Goal: Task Accomplishment & Management: Complete application form

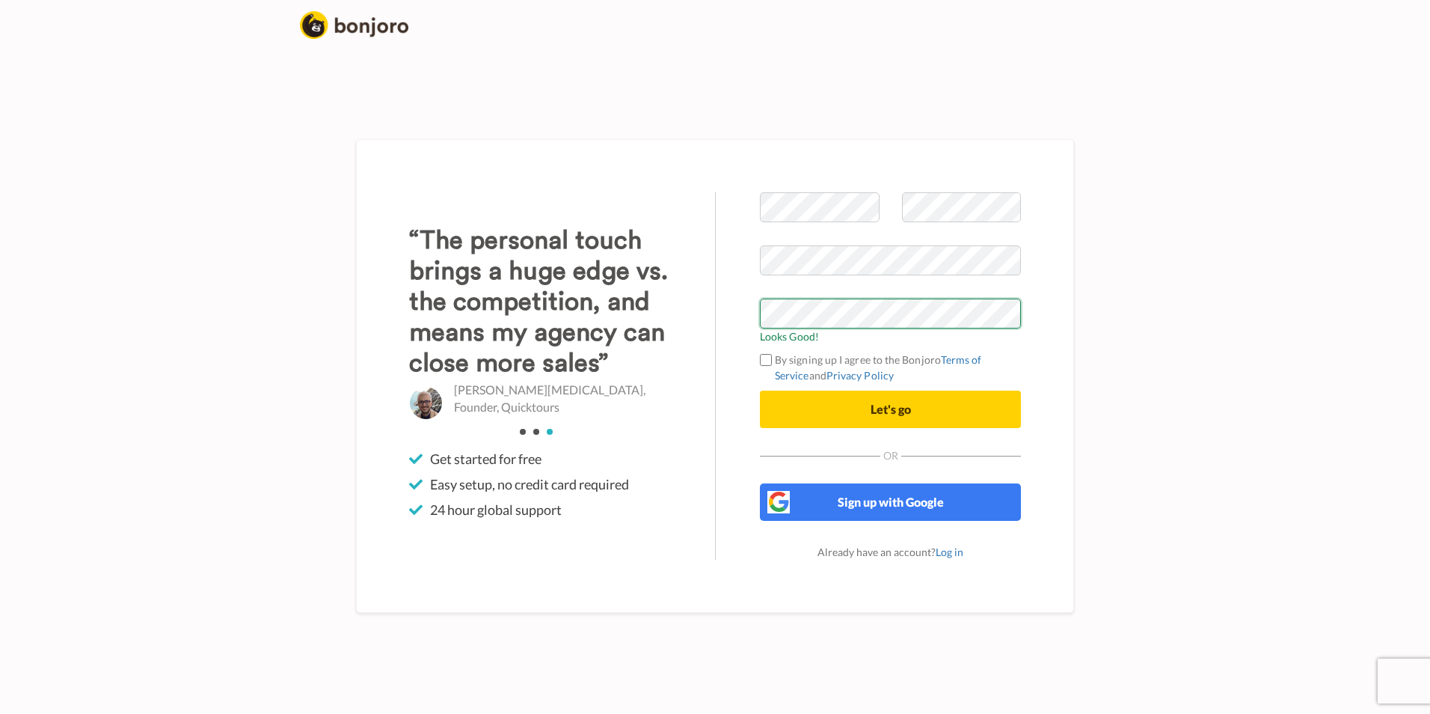
click at [760, 391] on button "Let's go" at bounding box center [890, 409] width 261 height 37
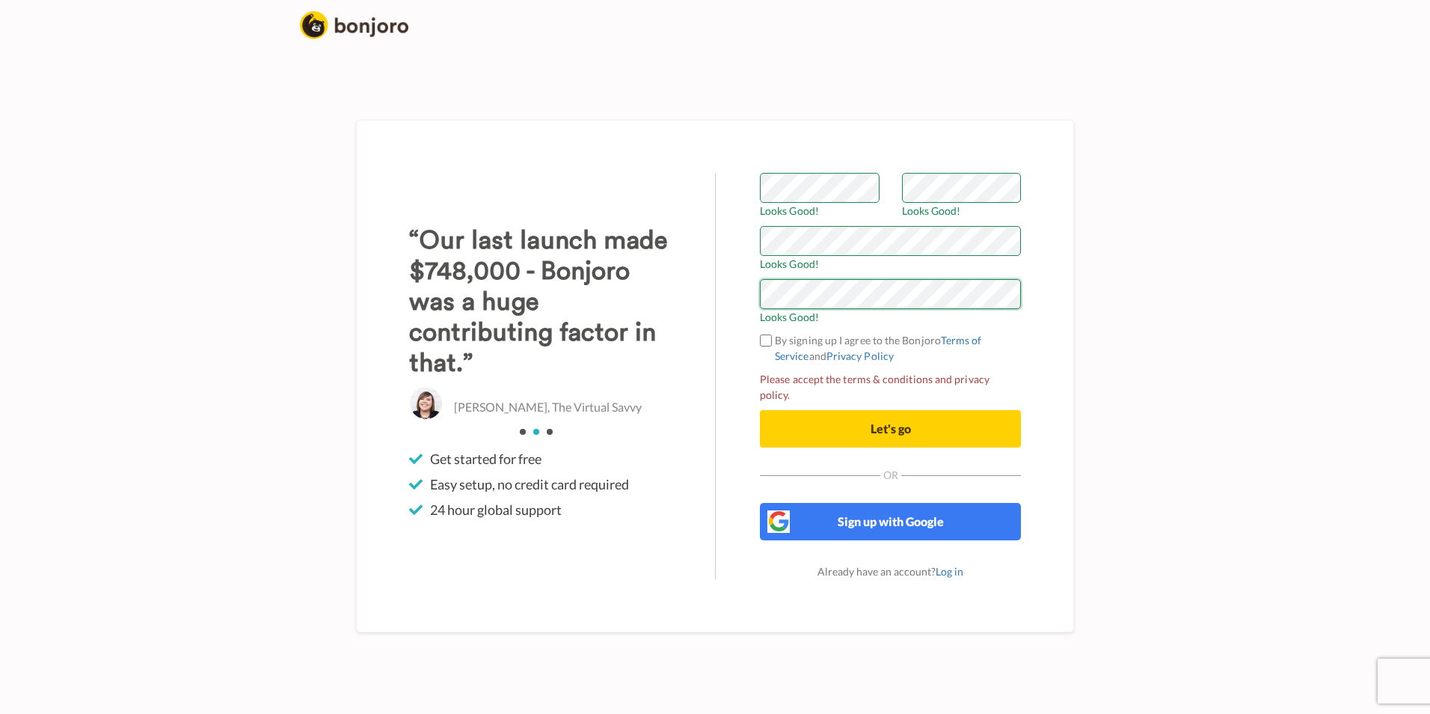
click at [760, 410] on button "Let's go" at bounding box center [890, 428] width 261 height 37
click at [759, 351] on div "Welcome to Bonjoro Looks Good! Looks Good! Looks Good! Looks Good! By signing u…" at bounding box center [890, 376] width 351 height 406
click at [890, 421] on span "Let's go" at bounding box center [891, 428] width 40 height 14
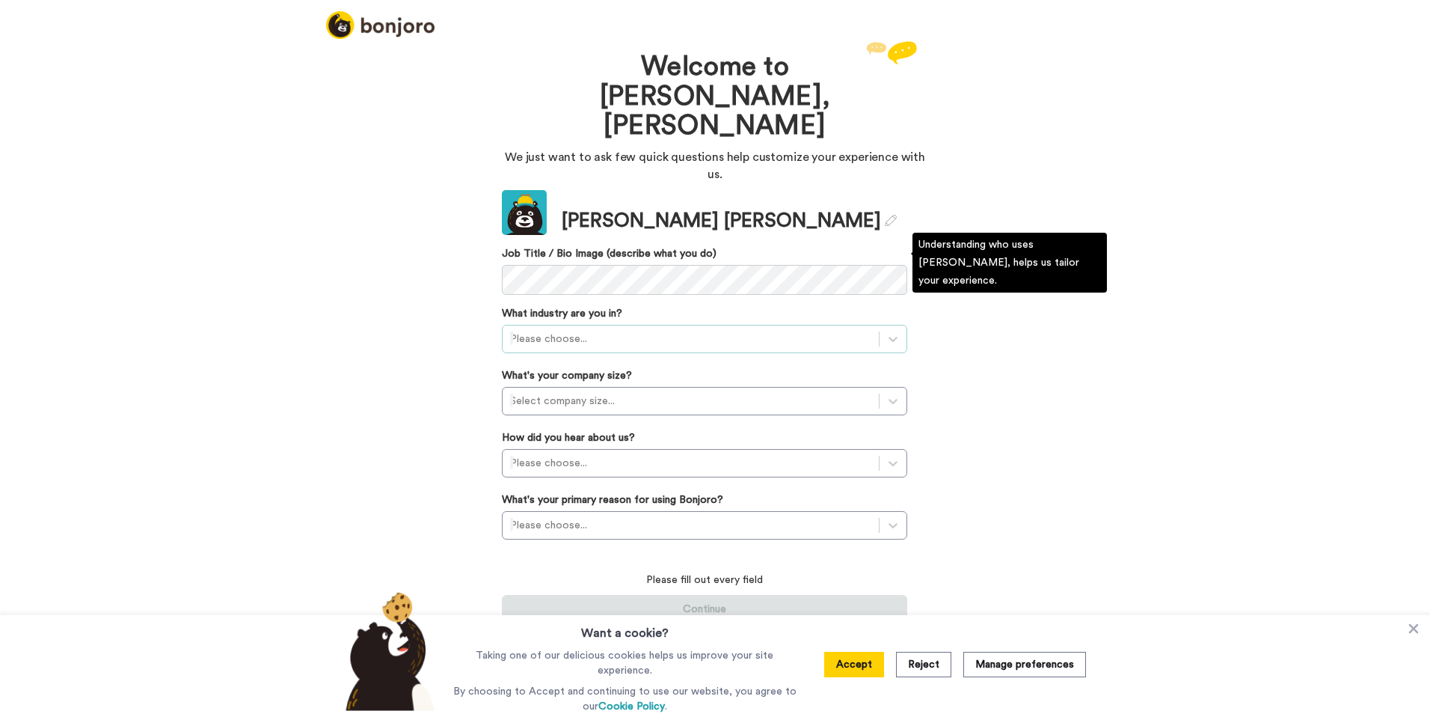
click at [679, 330] on div at bounding box center [690, 339] width 361 height 18
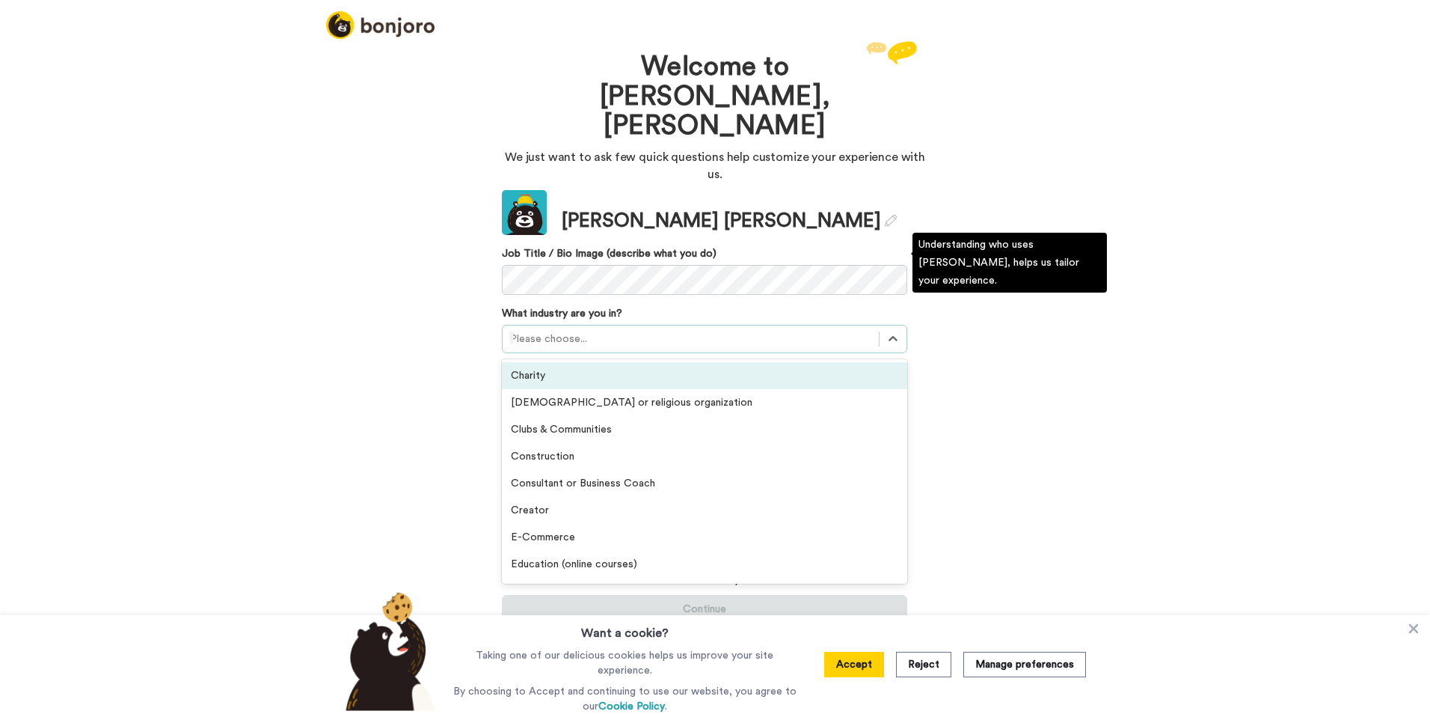
click at [670, 362] on div "Charity" at bounding box center [704, 375] width 405 height 27
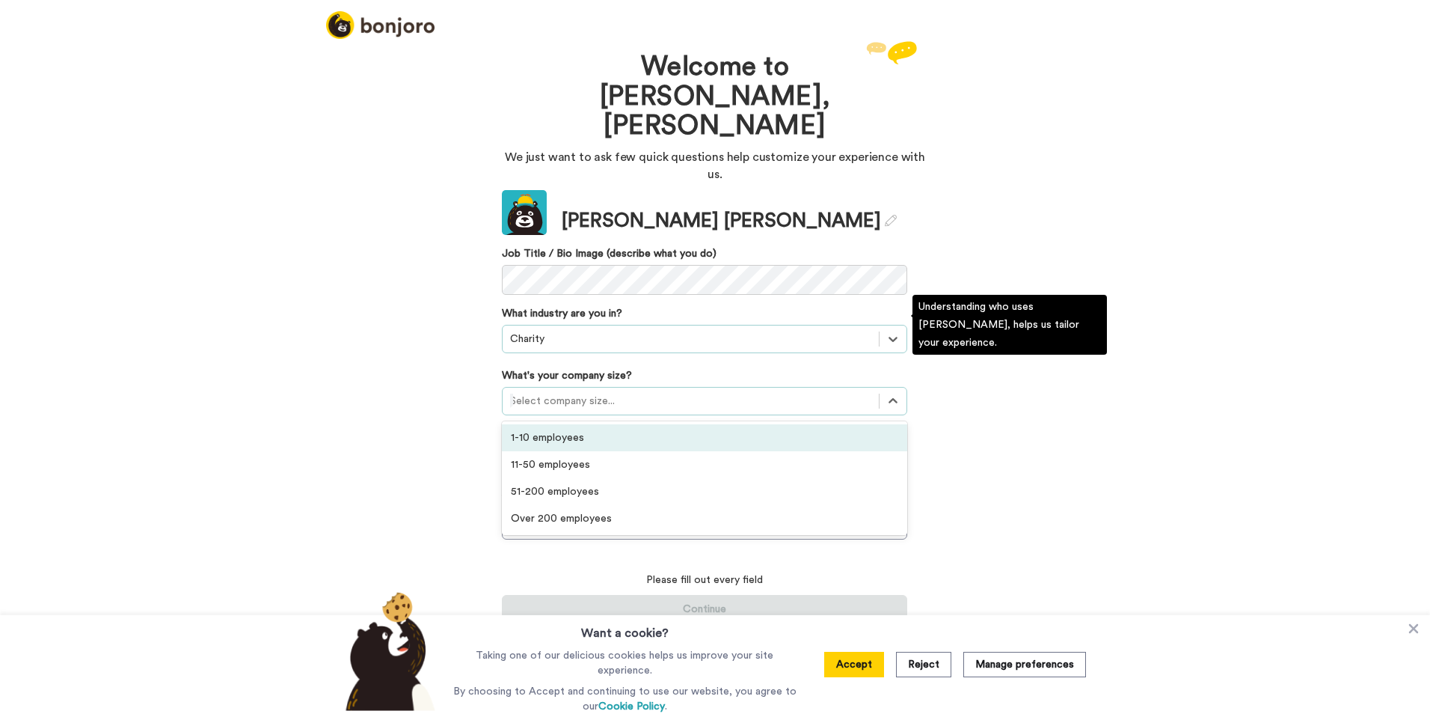
click at [672, 392] on div at bounding box center [690, 401] width 361 height 18
click at [663, 424] on div "1-10 employees" at bounding box center [704, 437] width 405 height 27
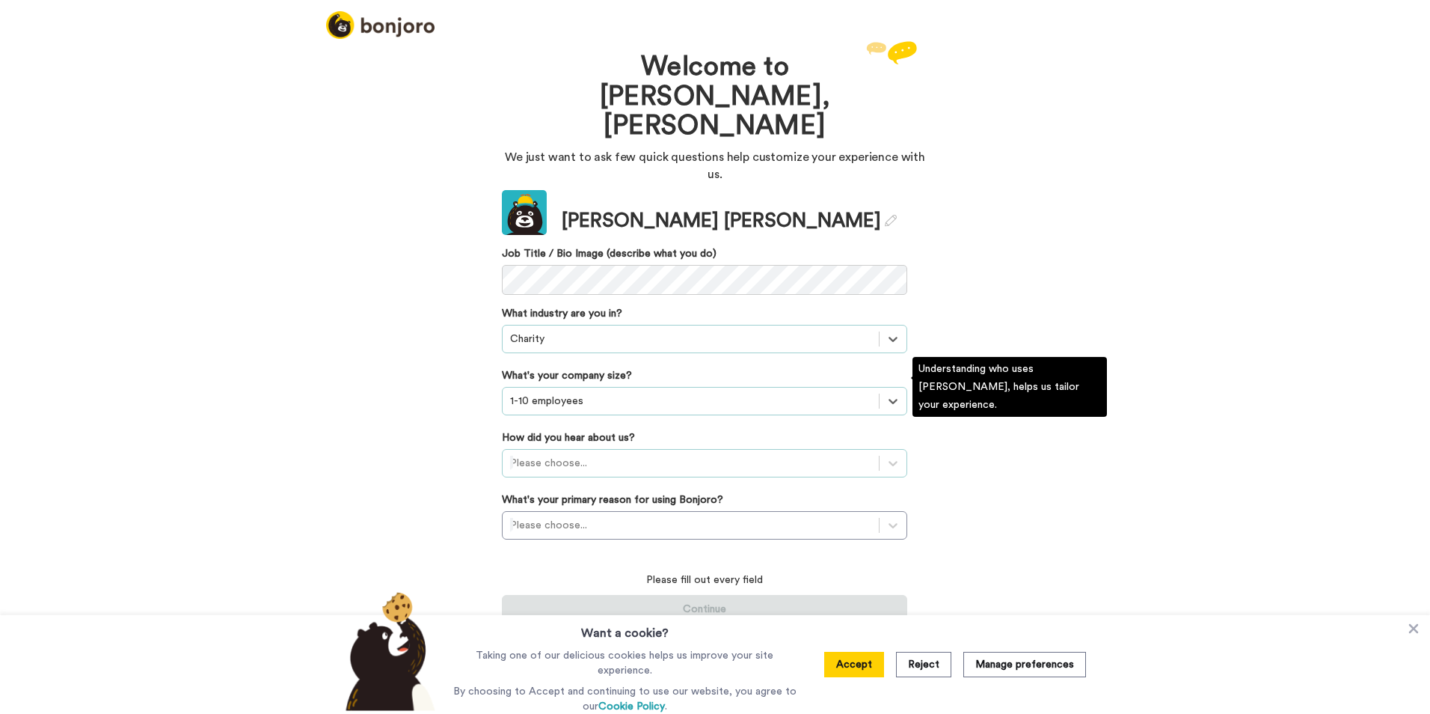
click at [661, 454] on div at bounding box center [690, 463] width 361 height 18
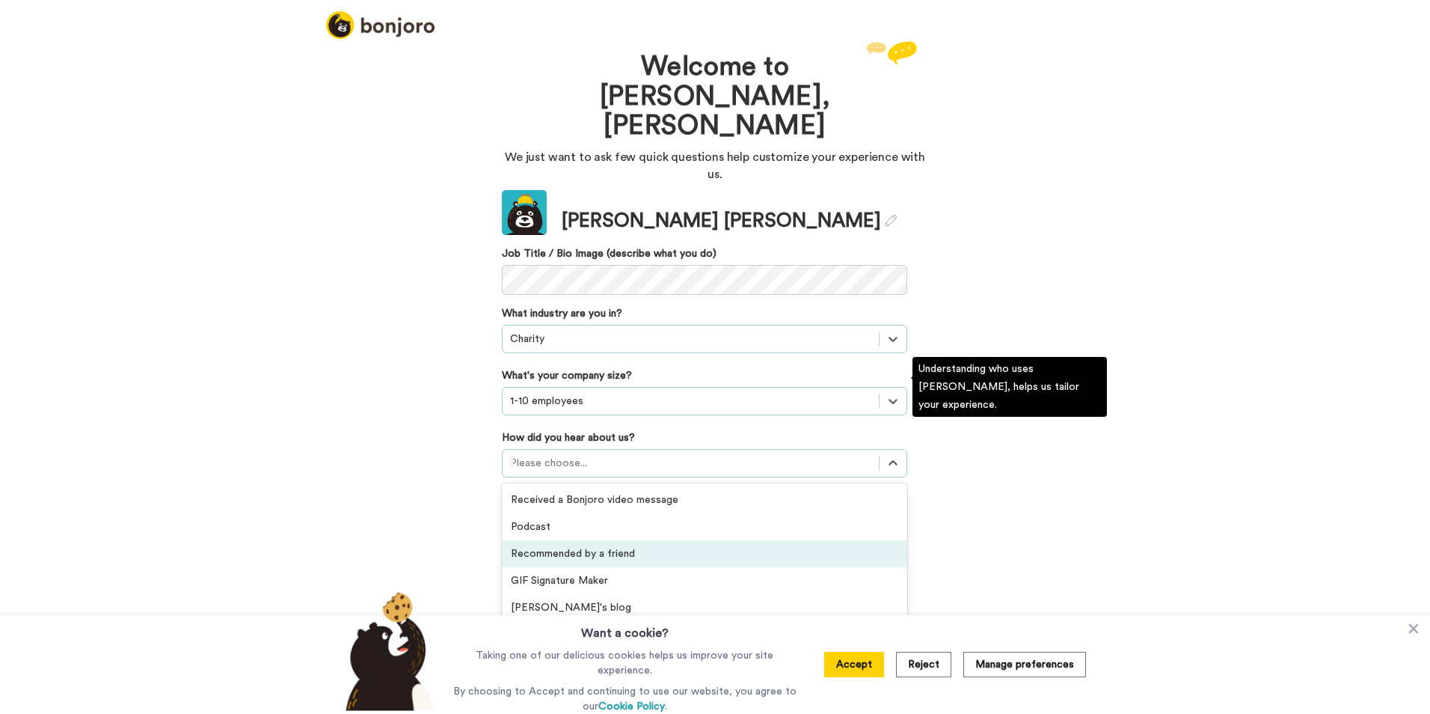
click at [666, 540] on div "Recommended by a friend" at bounding box center [704, 553] width 405 height 27
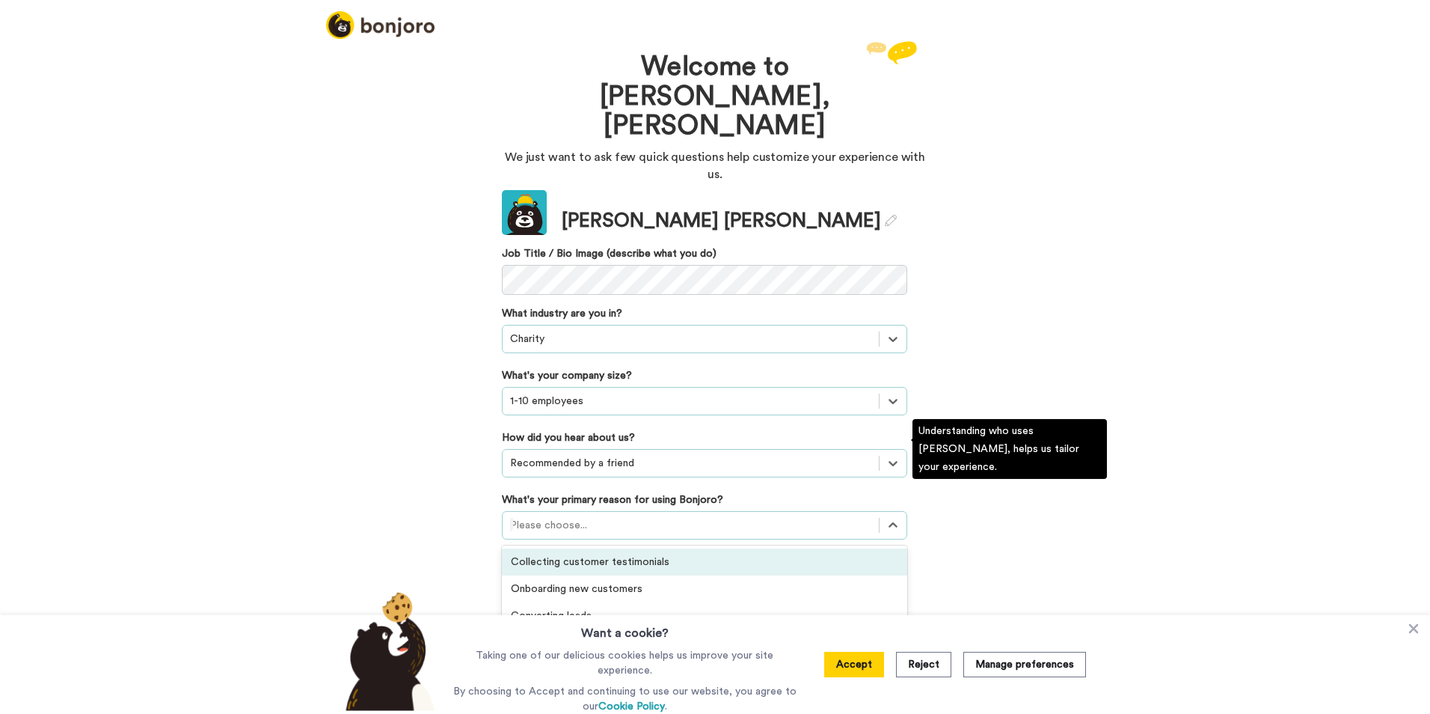
click at [646, 516] on div at bounding box center [690, 525] width 361 height 18
click at [679, 629] on div "Thanking customers or donors" at bounding box center [704, 642] width 405 height 27
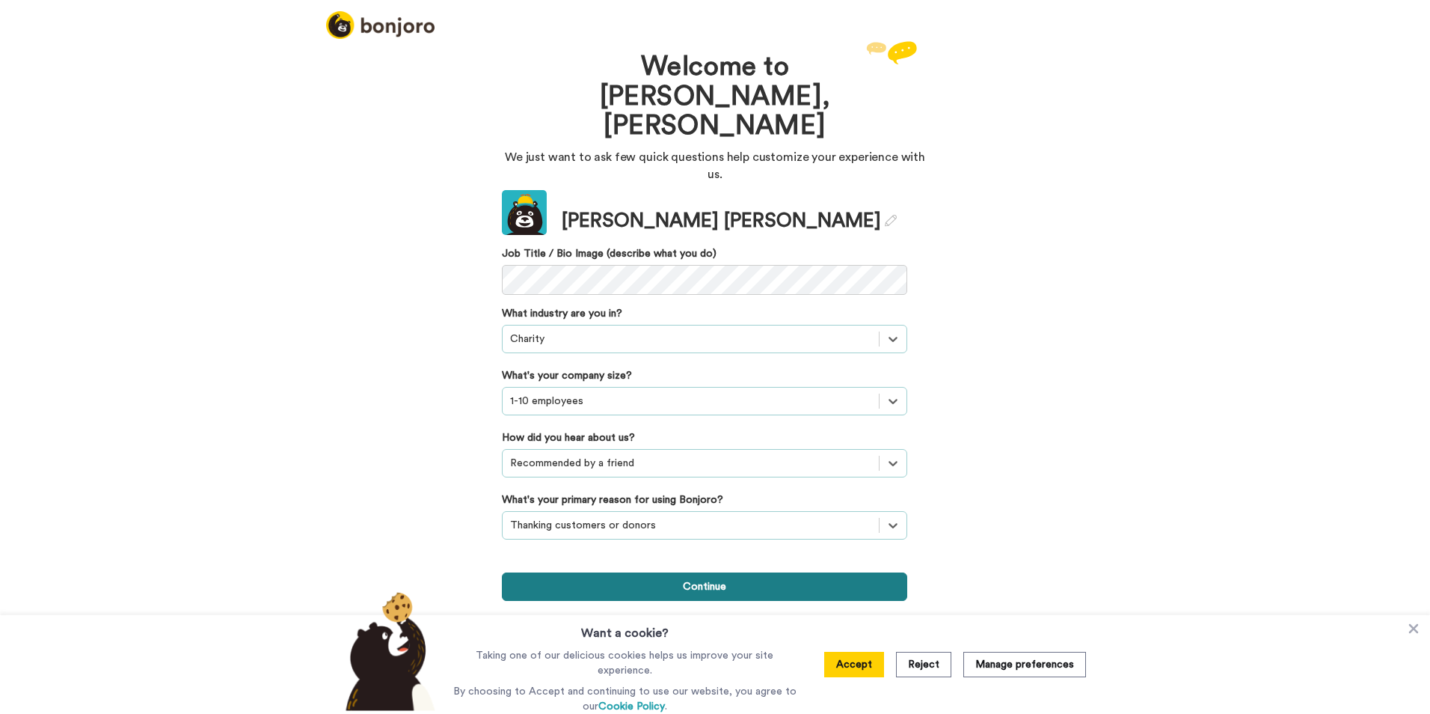
click at [703, 572] on button "Continue" at bounding box center [704, 586] width 405 height 28
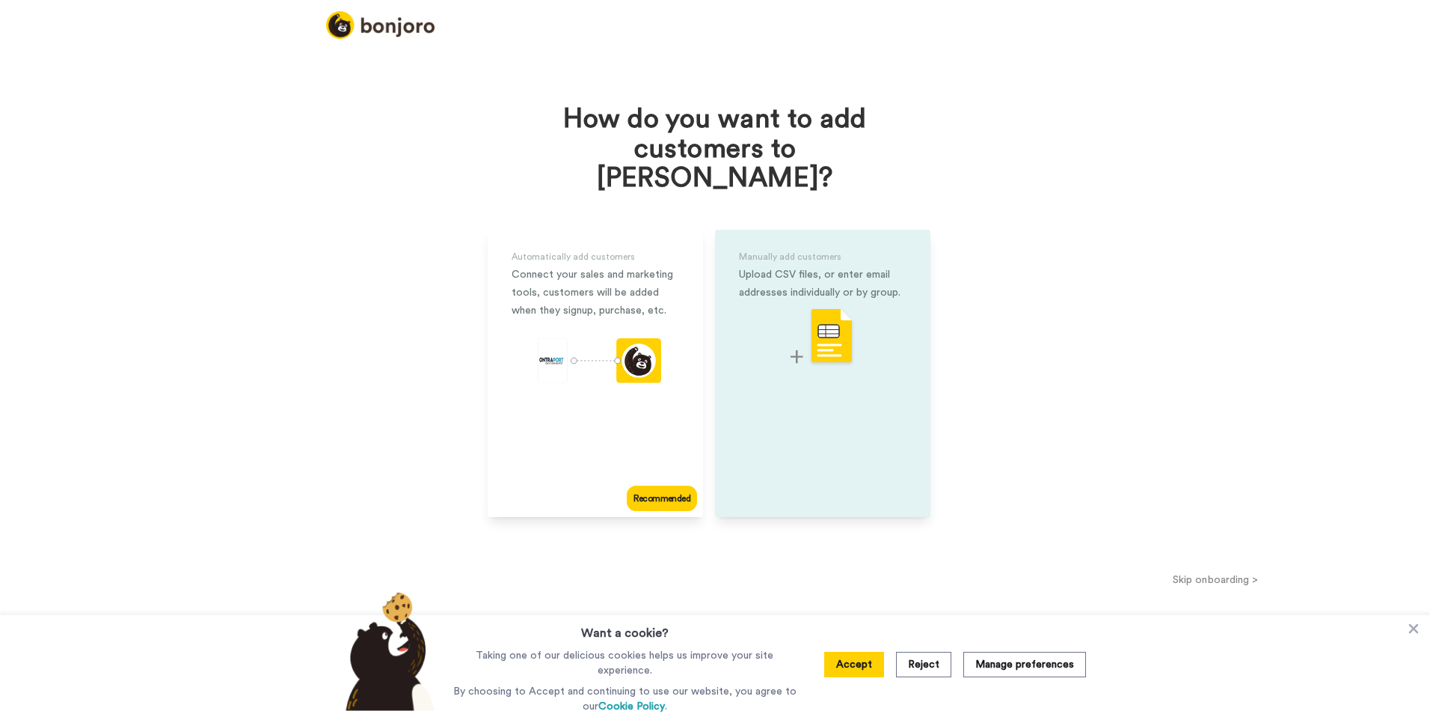
click at [831, 328] on img at bounding box center [823, 336] width 64 height 59
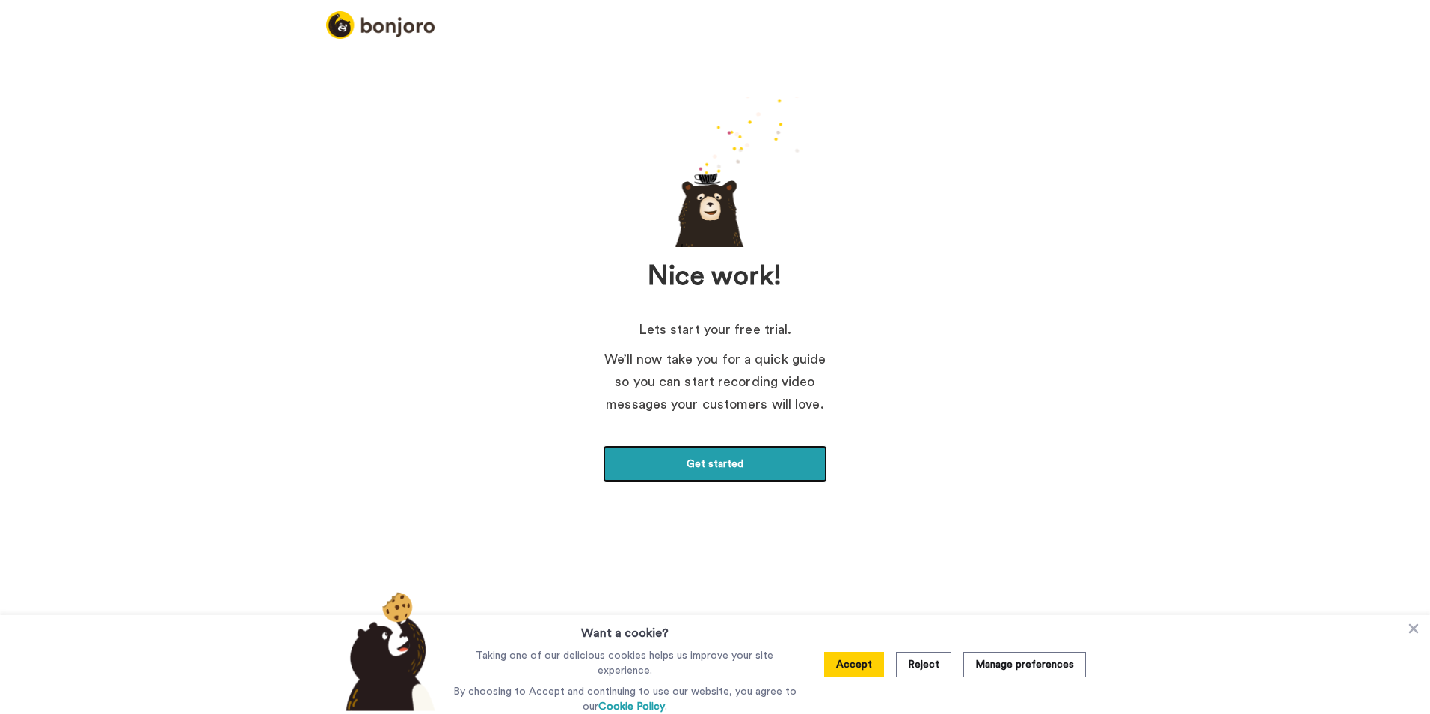
click at [750, 464] on link "Get started" at bounding box center [715, 463] width 224 height 37
